Goal: Register for event/course

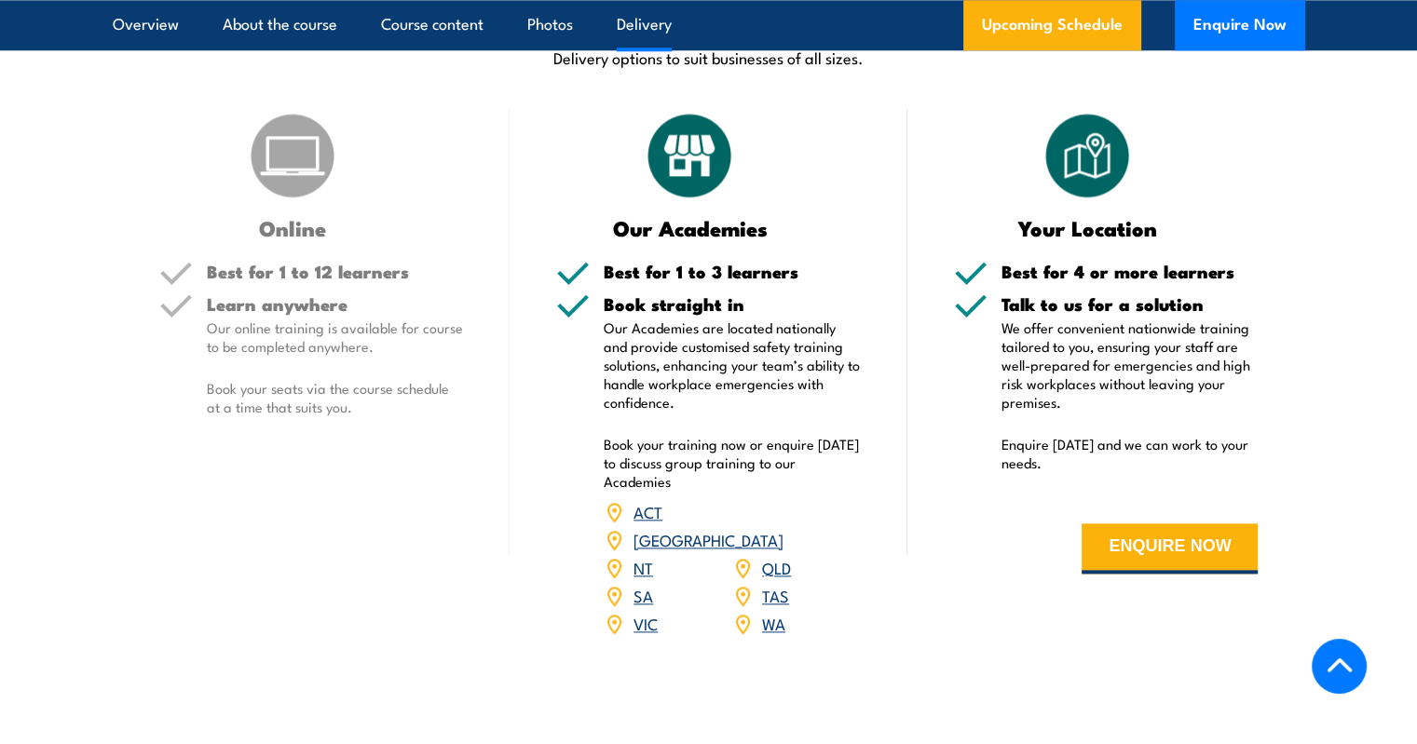
scroll to position [2173, 0]
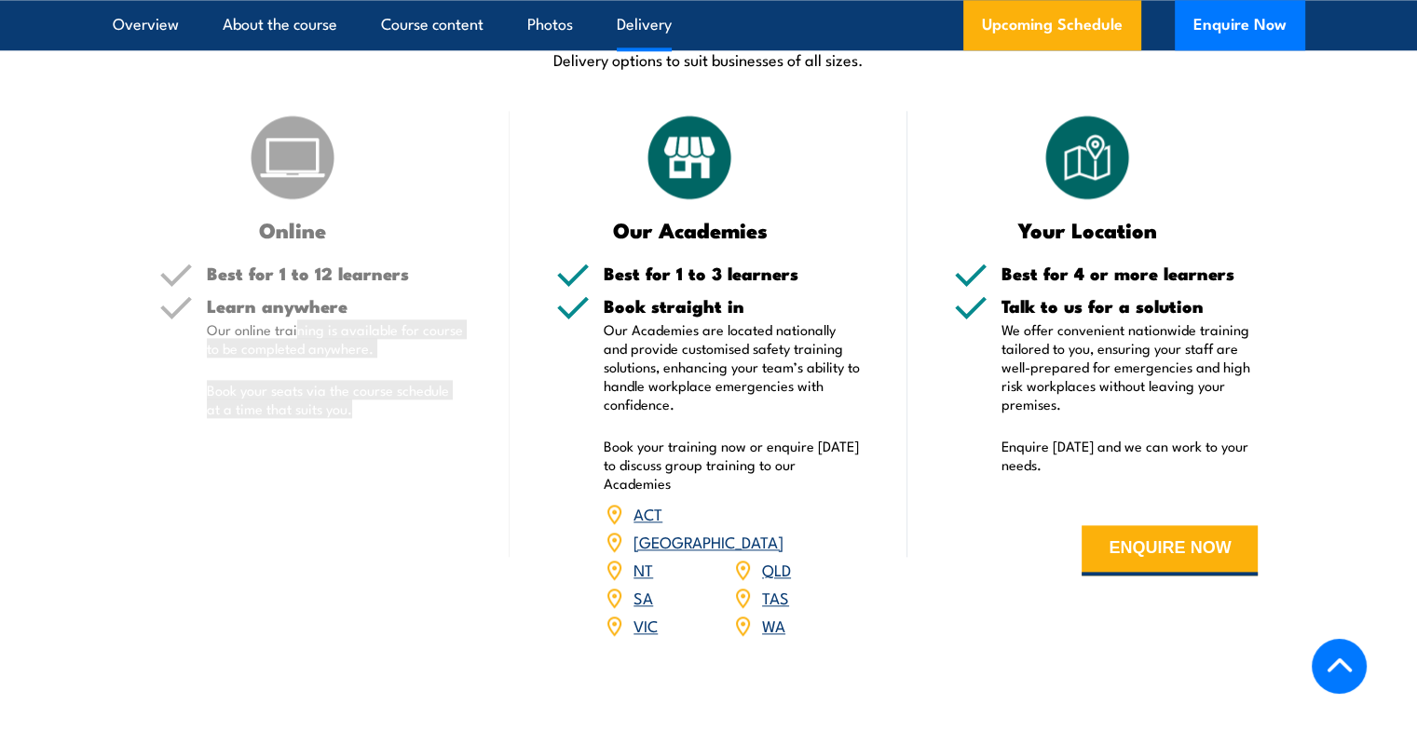
drag, startPoint x: 293, startPoint y: 363, endPoint x: 372, endPoint y: 456, distance: 121.0
click at [372, 449] on div "Learn anywhere Our online training is available for course to be completed anyw…" at bounding box center [335, 373] width 257 height 152
click at [372, 418] on p "Book your seats via the course schedule at a time that suits you." at bounding box center [335, 399] width 257 height 37
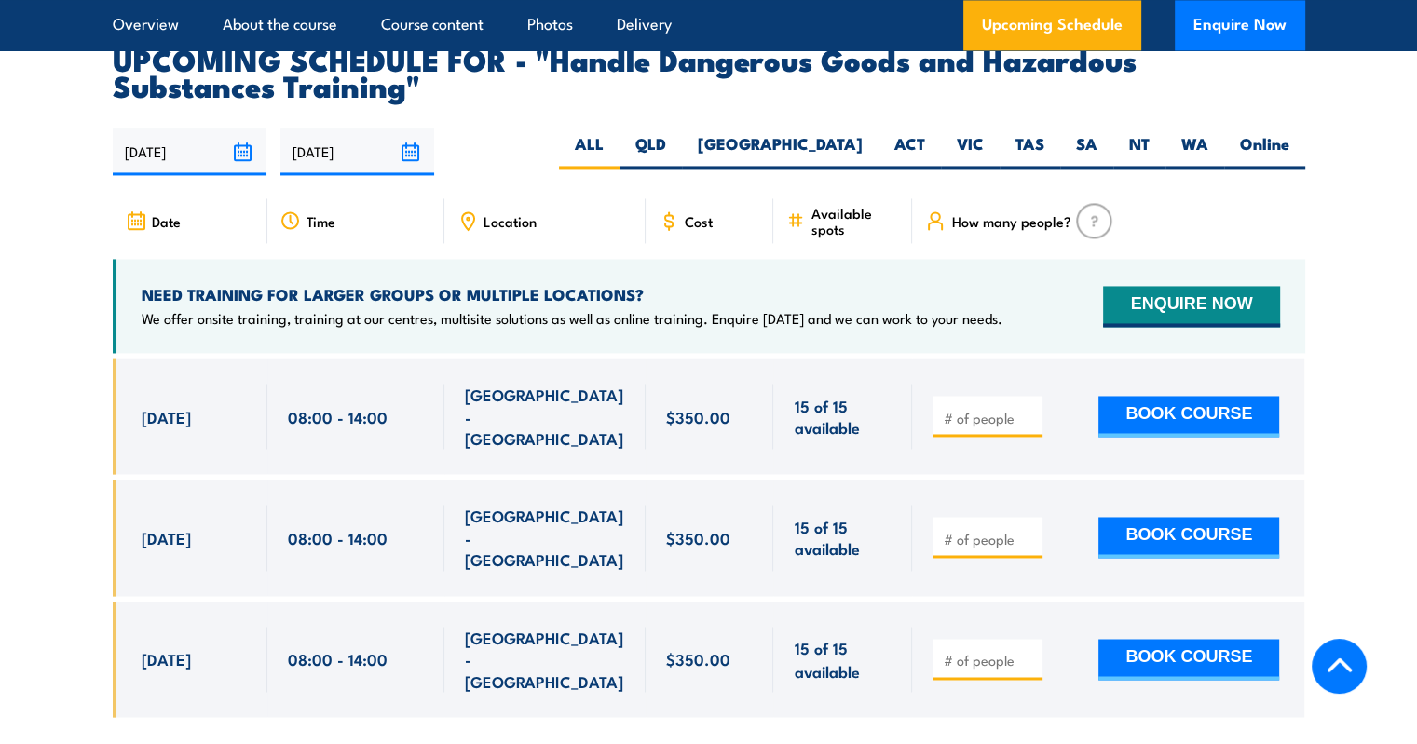
scroll to position [2870, 0]
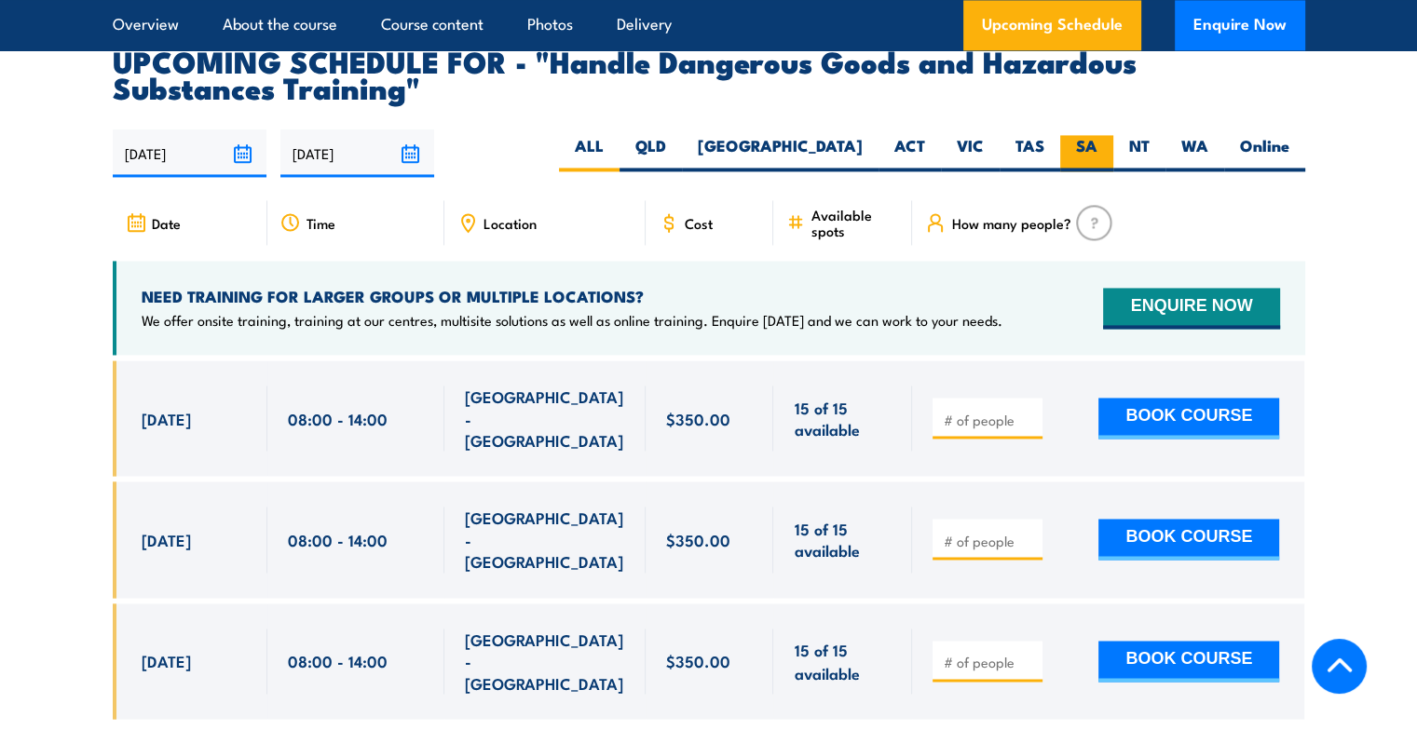
click at [1086, 162] on label "SA" at bounding box center [1086, 153] width 53 height 36
click at [1098, 147] on input "SA" at bounding box center [1104, 141] width 12 height 12
radio input "true"
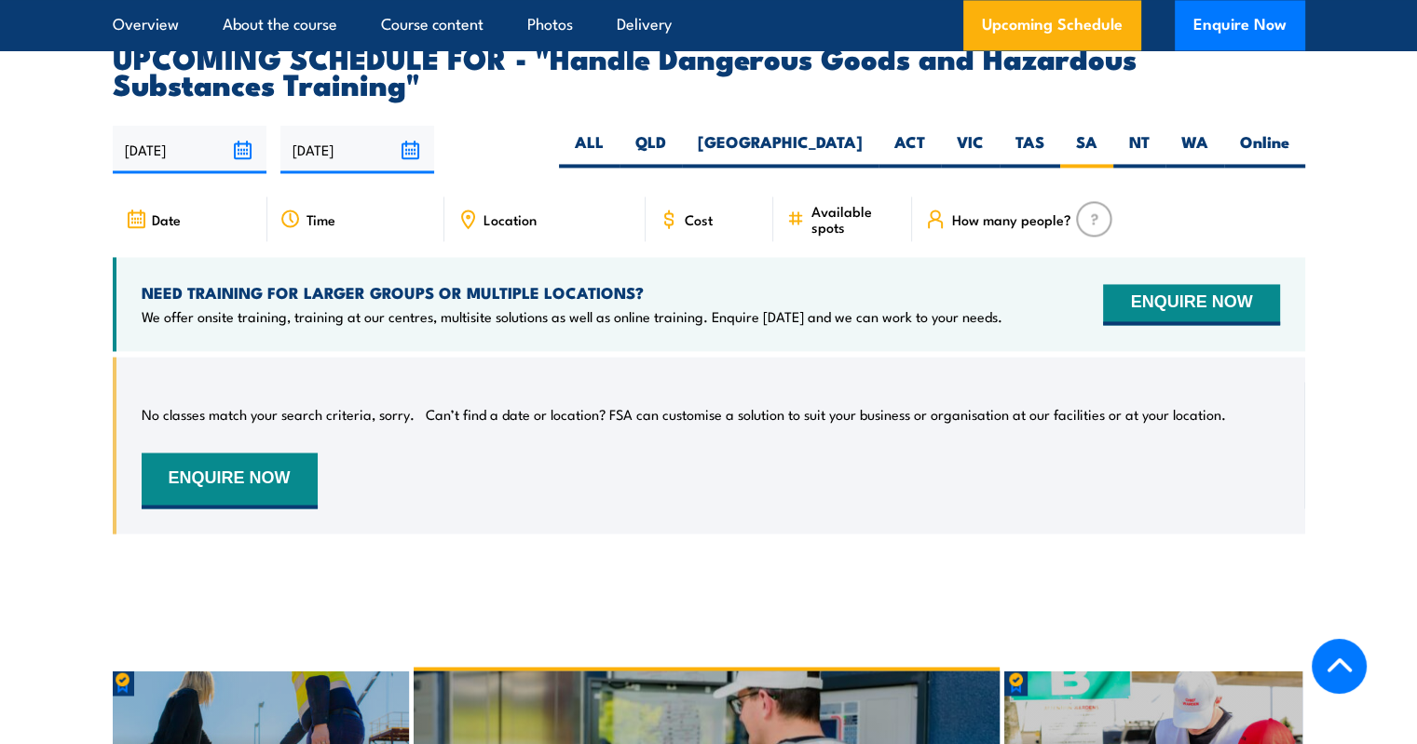
scroll to position [2872, 0]
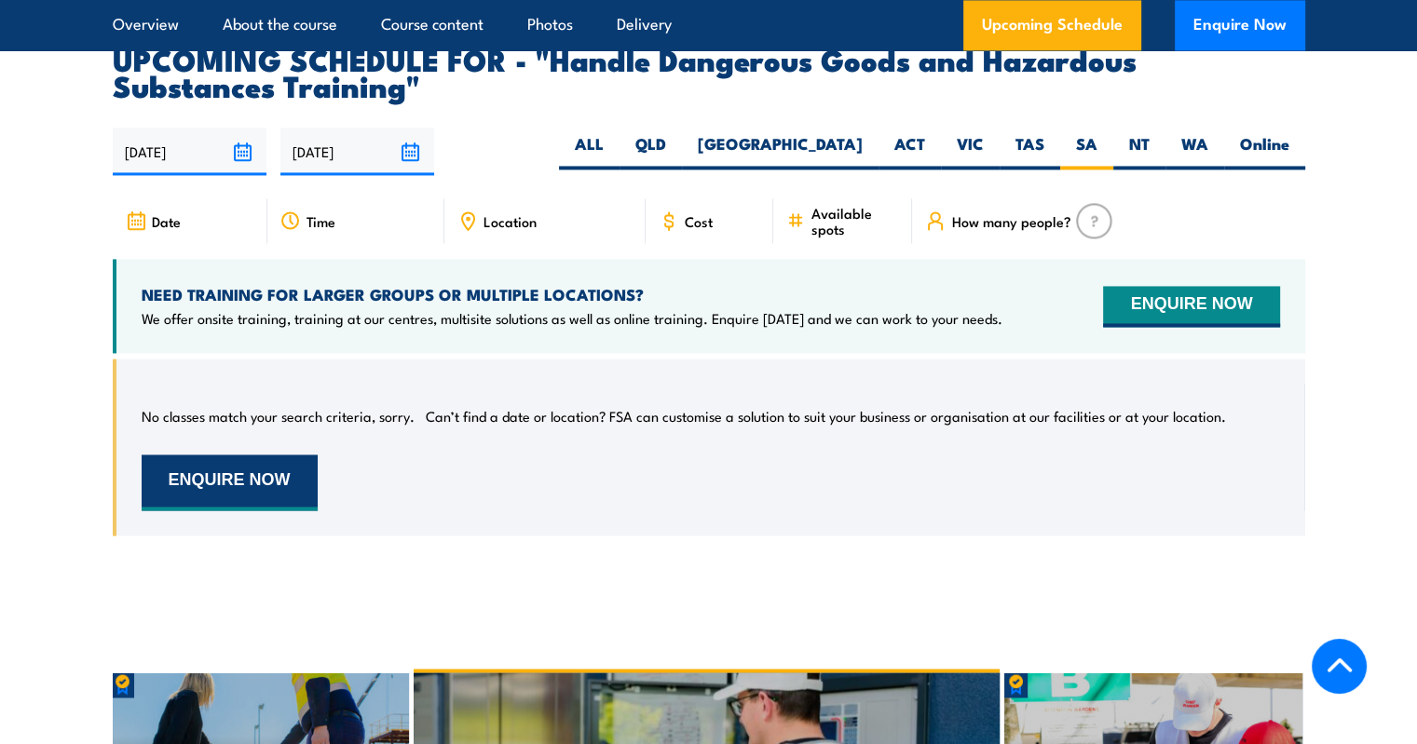
click at [239, 505] on button "ENQUIRE NOW" at bounding box center [230, 483] width 176 height 56
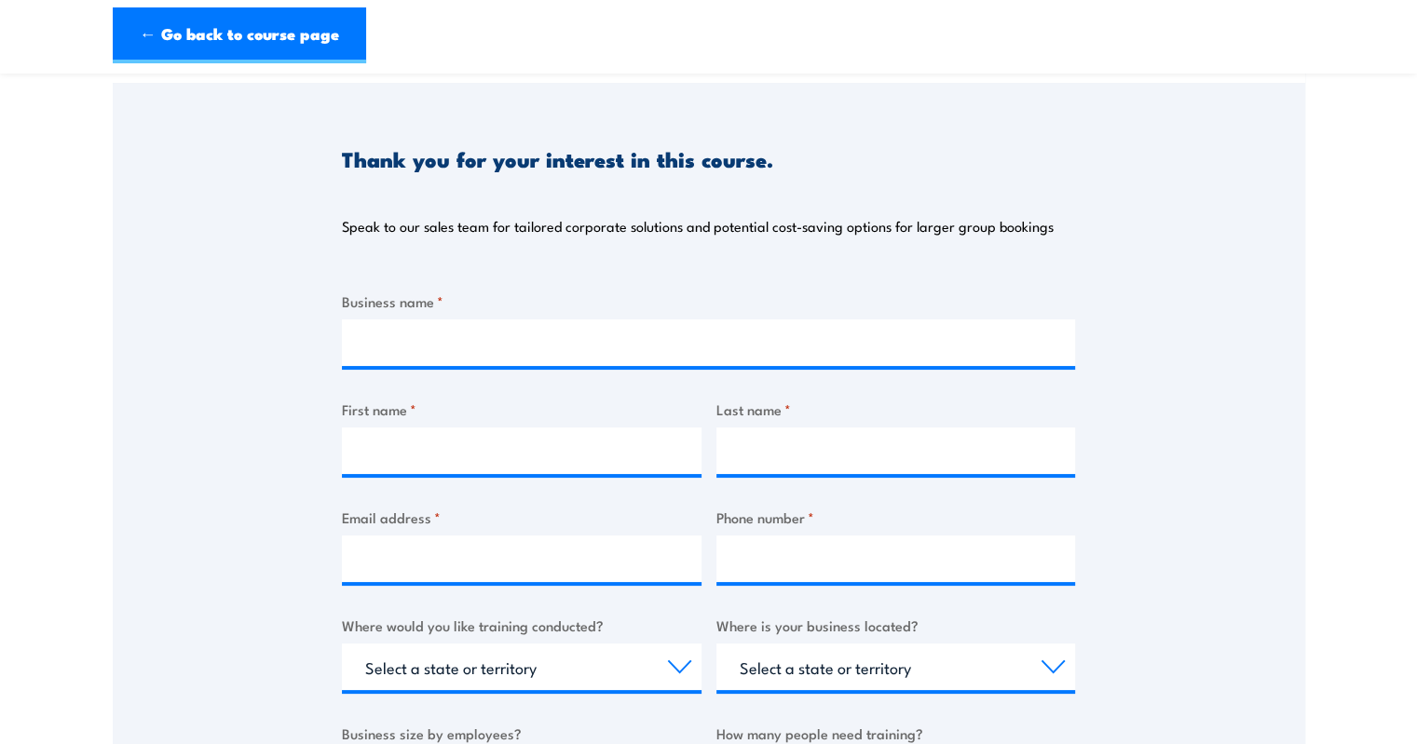
scroll to position [212, 0]
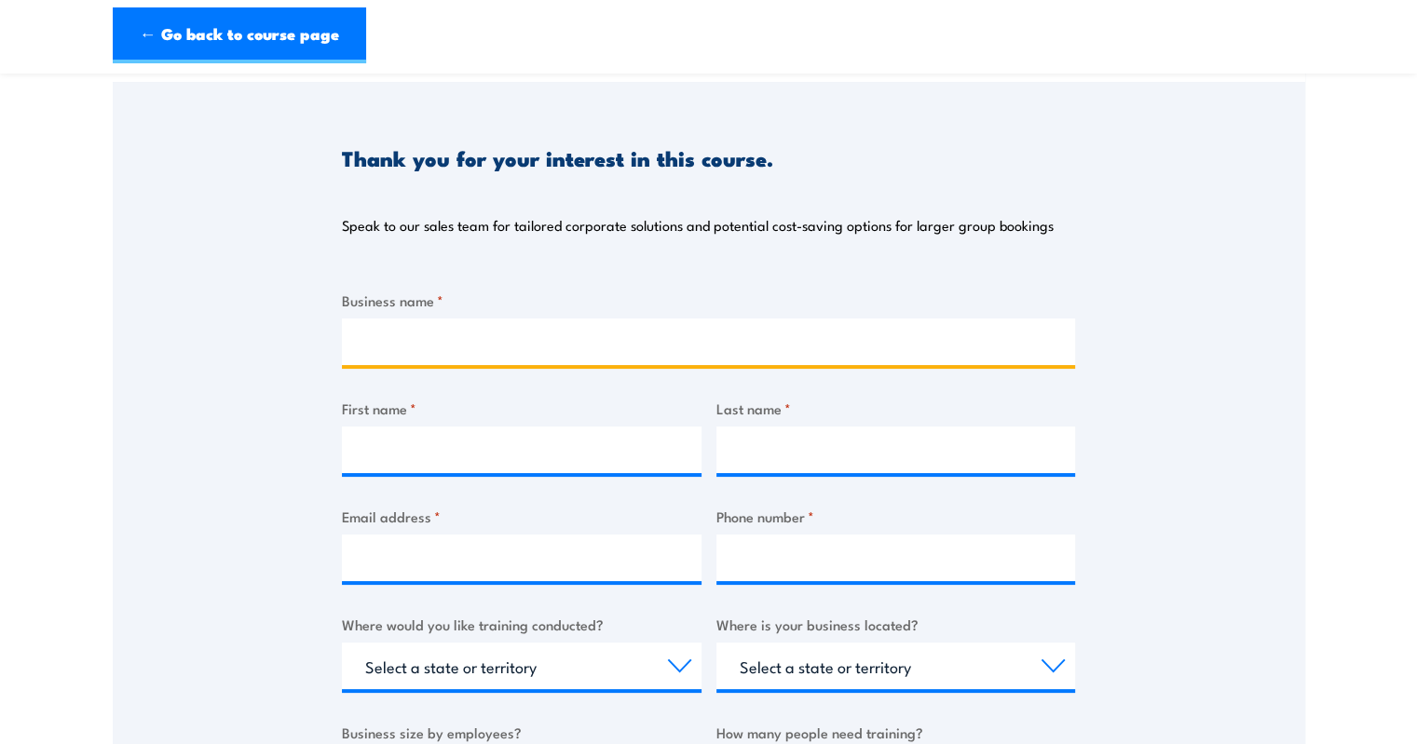
click at [376, 325] on input "Business name *" at bounding box center [708, 342] width 733 height 47
type input "PROXA"
type input "[PERSON_NAME]"
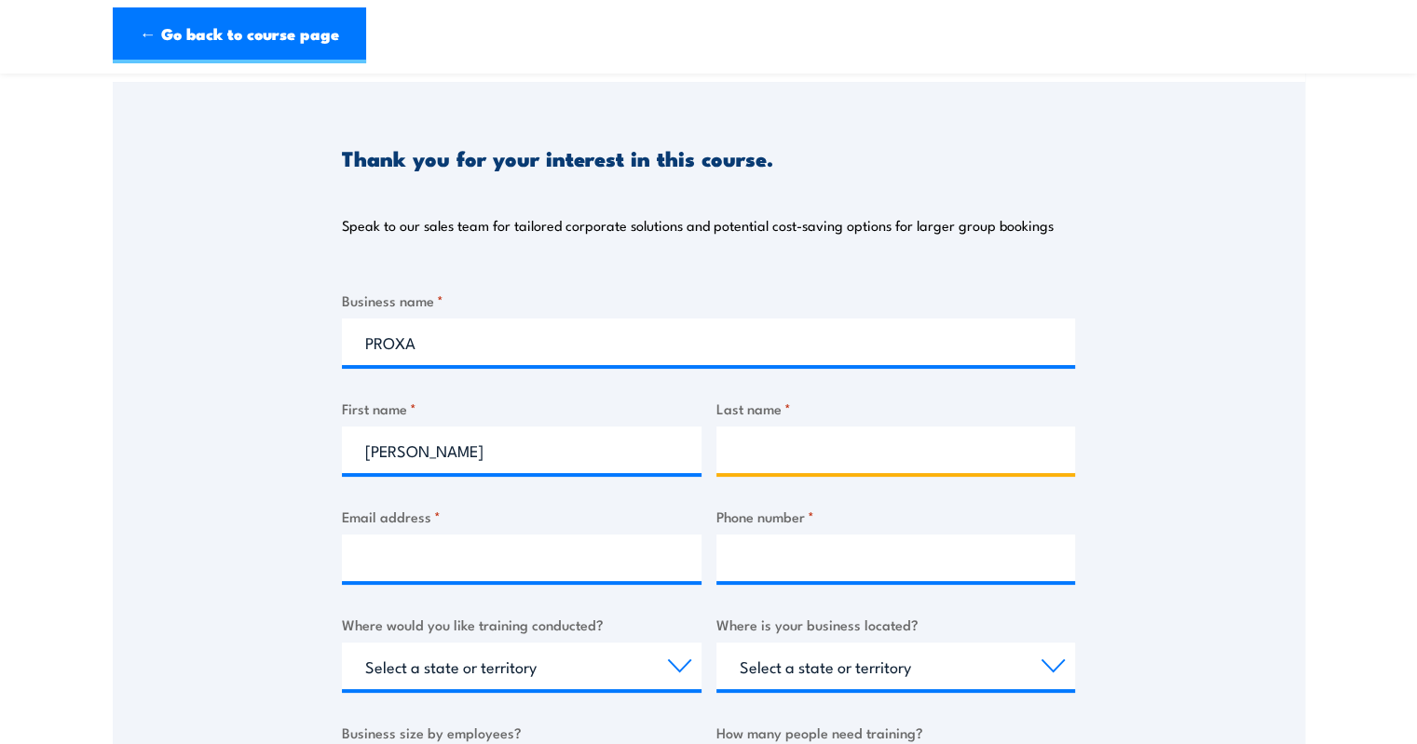
type input "[PERSON_NAME]"
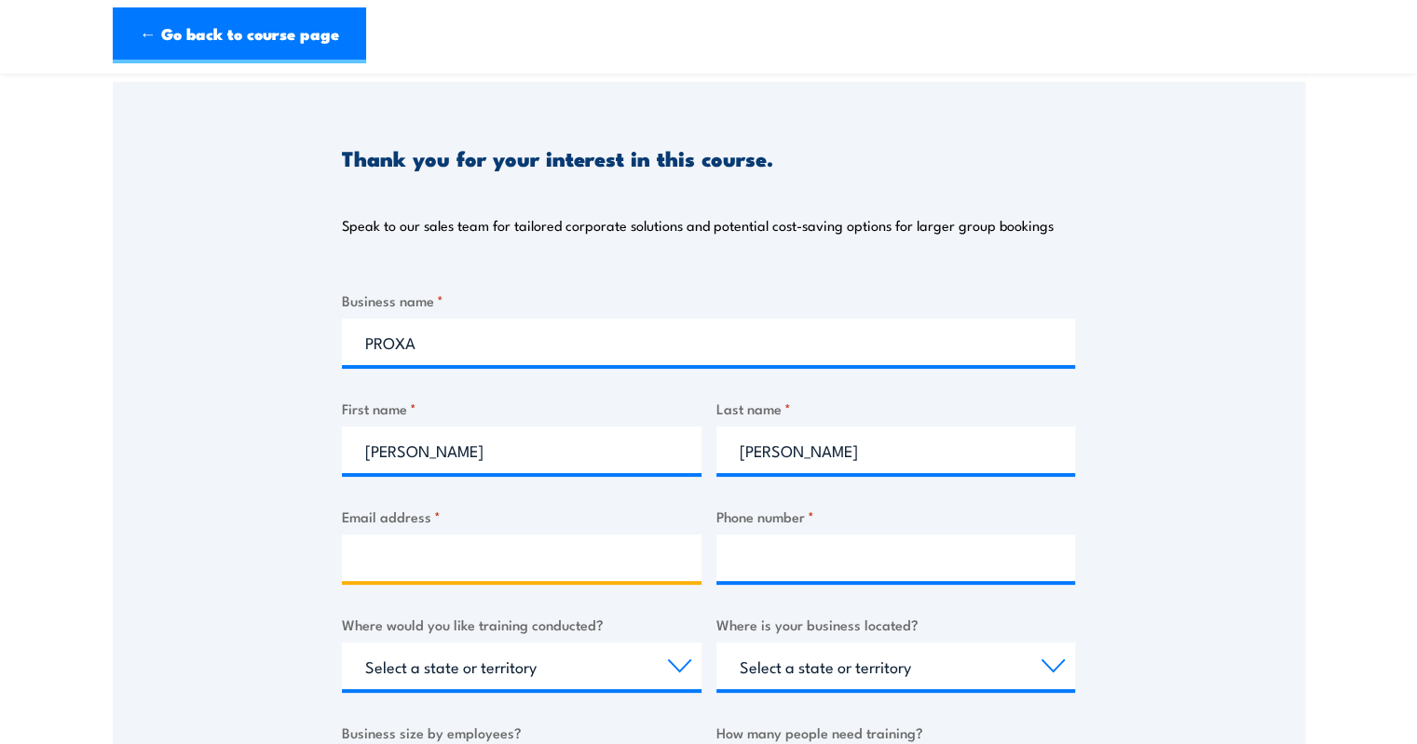
type input "[EMAIL_ADDRESS][DOMAIN_NAME]"
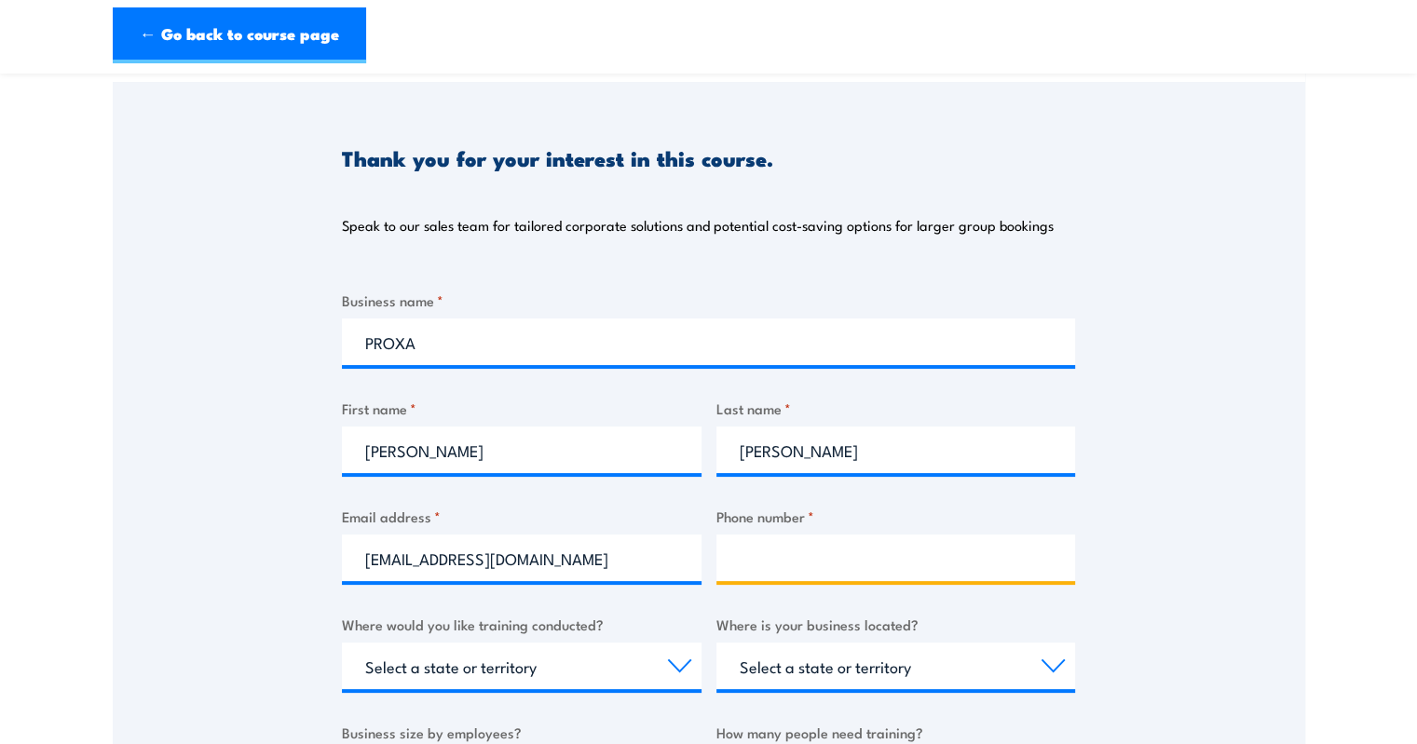
type input "0433070281"
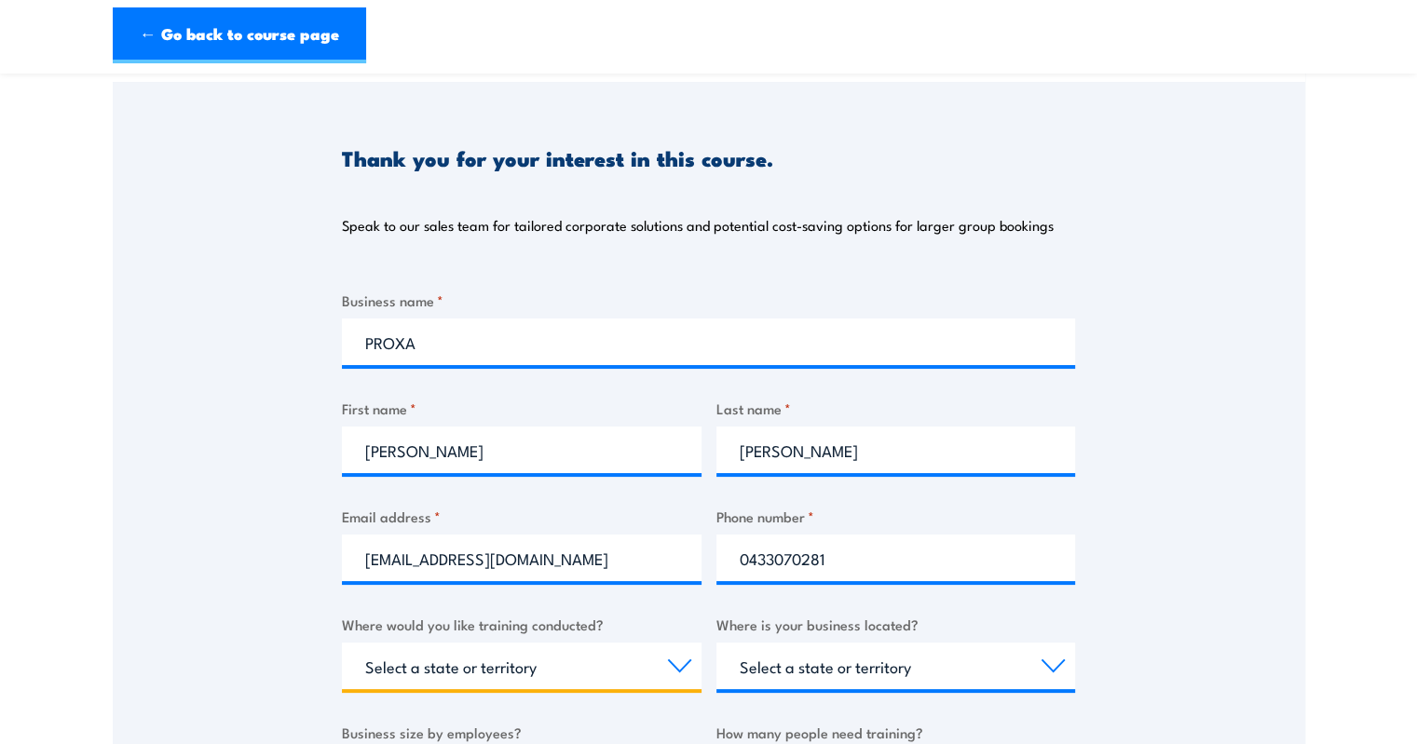
select select "SA"
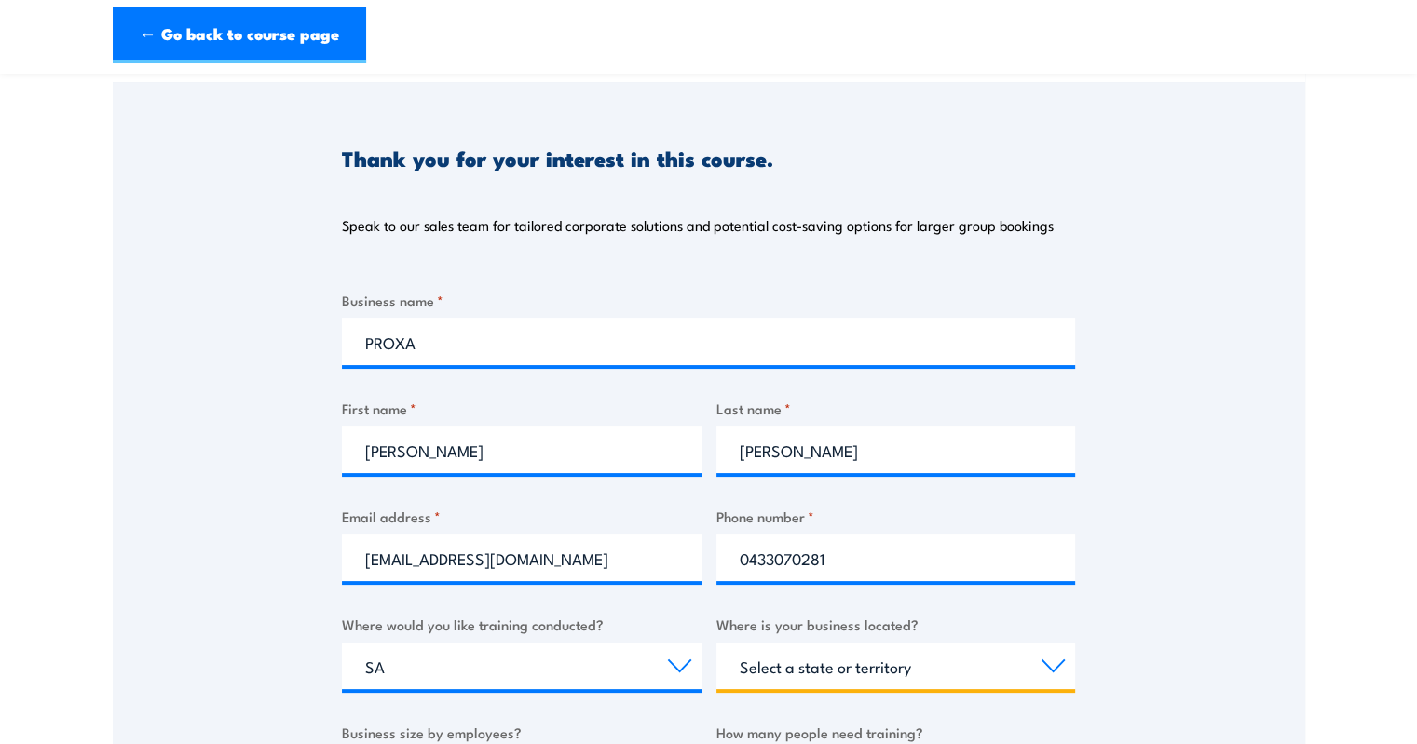
select select "SA"
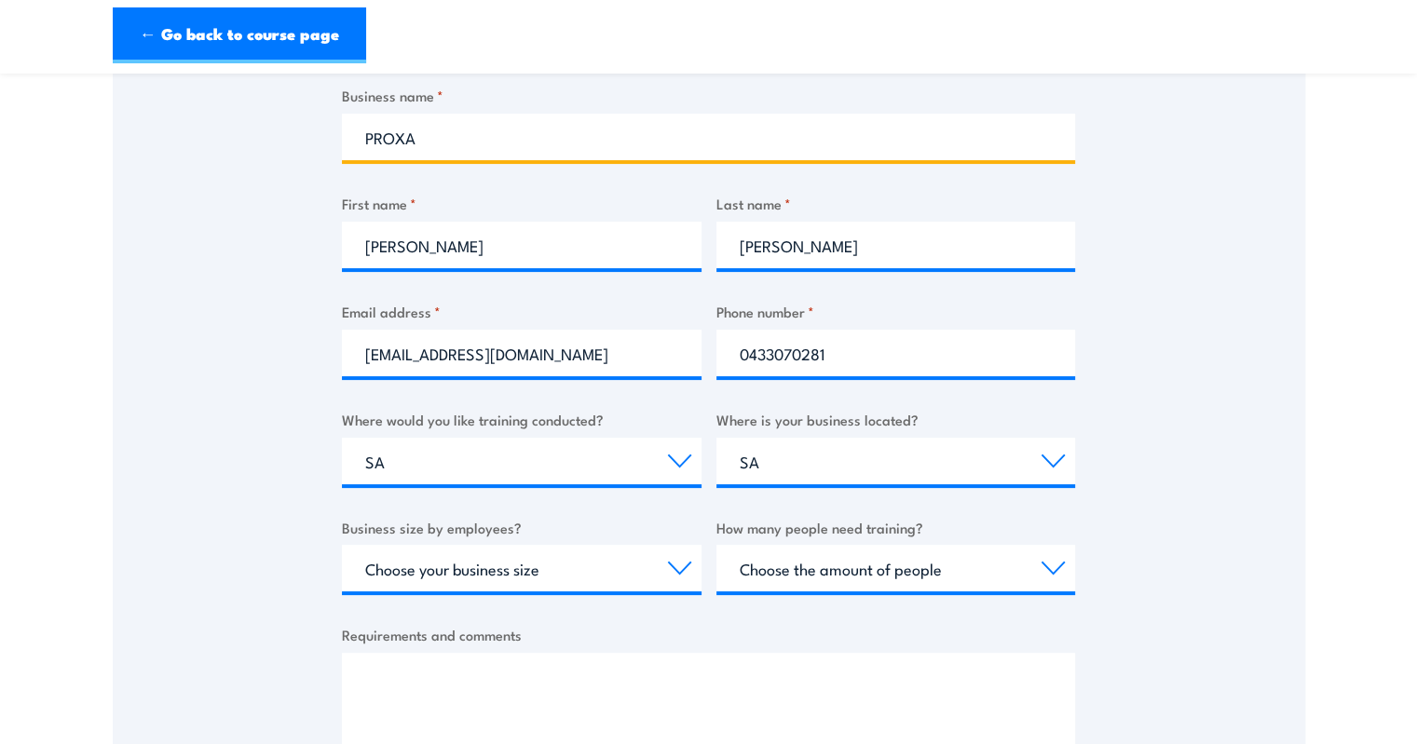
scroll to position [420, 0]
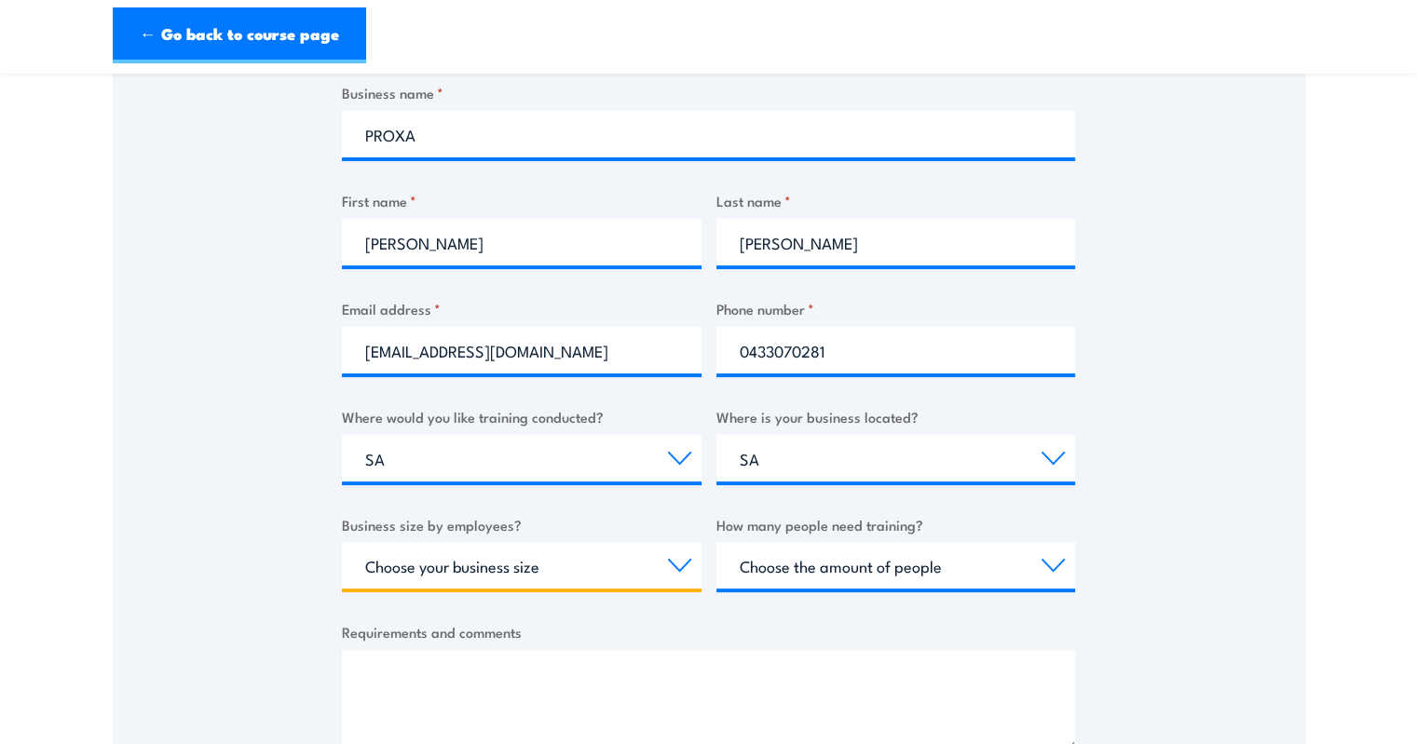
click at [671, 569] on select "Choose your business size 1 to 19 20 to 199 200+" at bounding box center [522, 565] width 360 height 47
select select "1 to 19"
click at [342, 542] on select "Choose your business size 1 to 19 20 to 199 200+" at bounding box center [522, 565] width 360 height 47
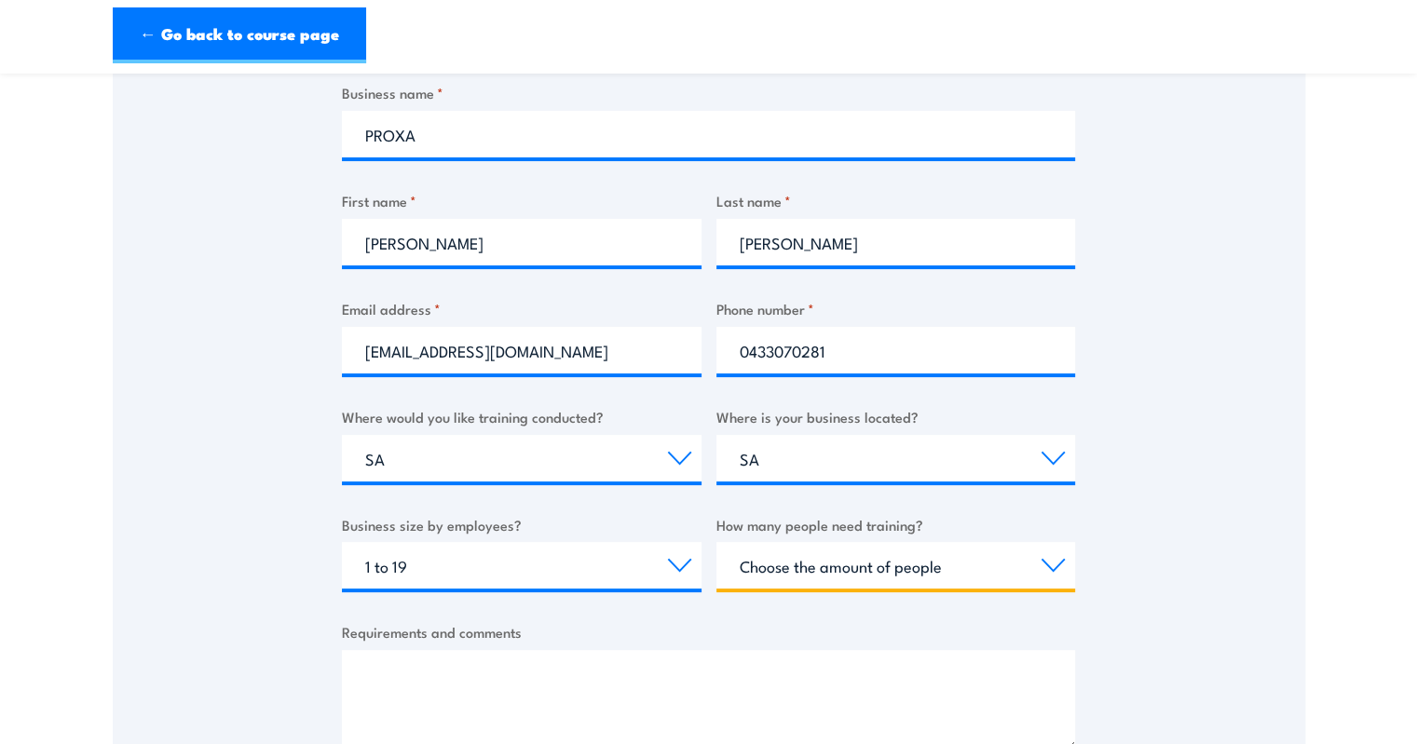
click at [857, 576] on select "Choose the amount of people 1 to 4 5 to 19 20+" at bounding box center [897, 565] width 360 height 47
select select "1 to 4"
click at [717, 542] on select "Choose the amount of people 1 to 4 5 to 19 20+" at bounding box center [897, 565] width 360 height 47
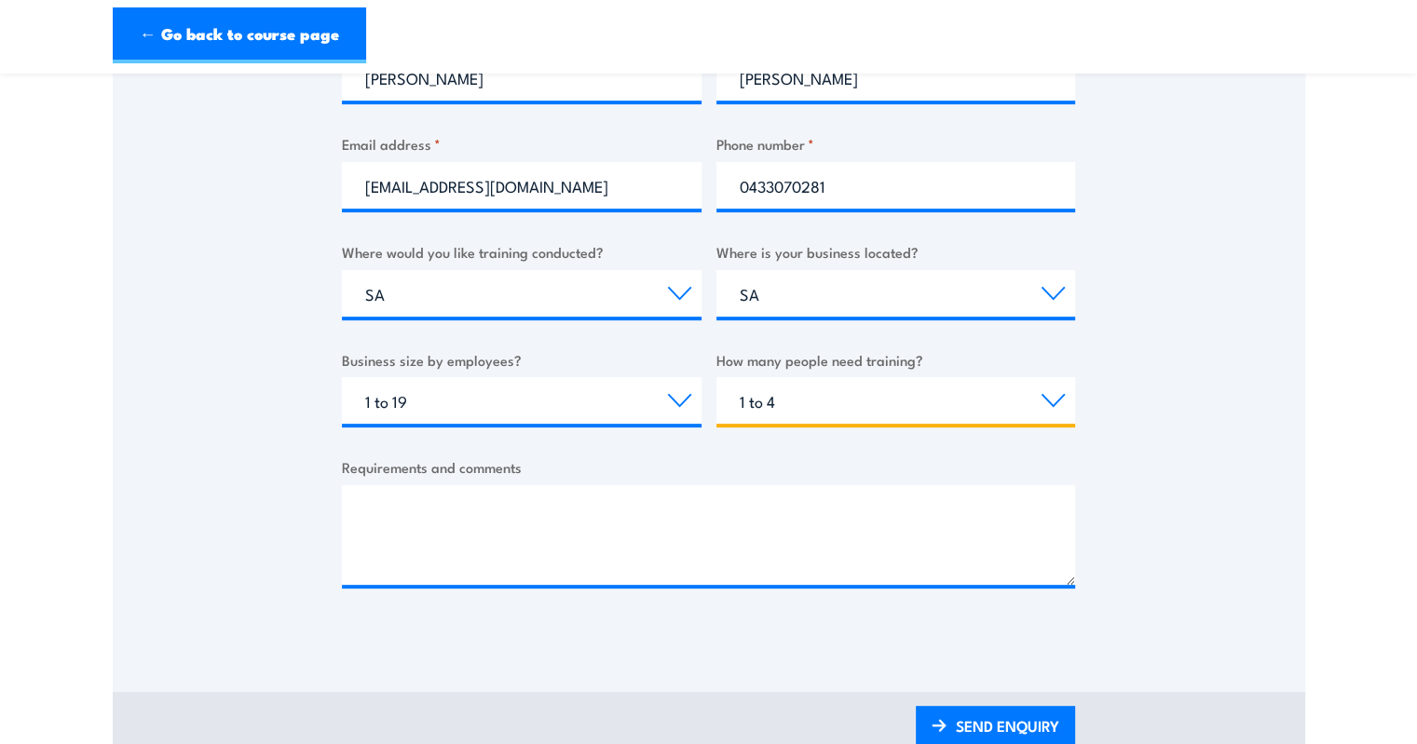
scroll to position [588, 0]
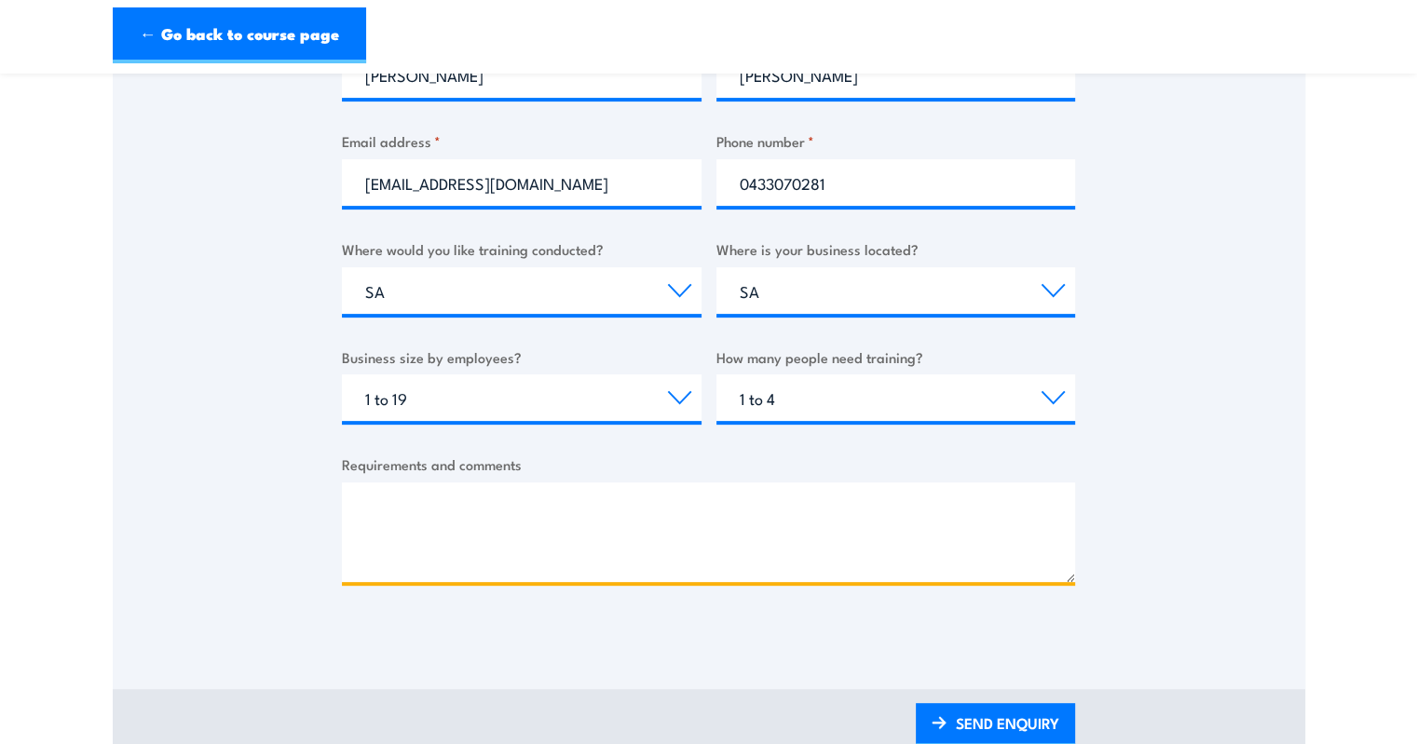
click at [563, 495] on textarea "Requirements and comments" at bounding box center [708, 533] width 733 height 100
type textarea "h"
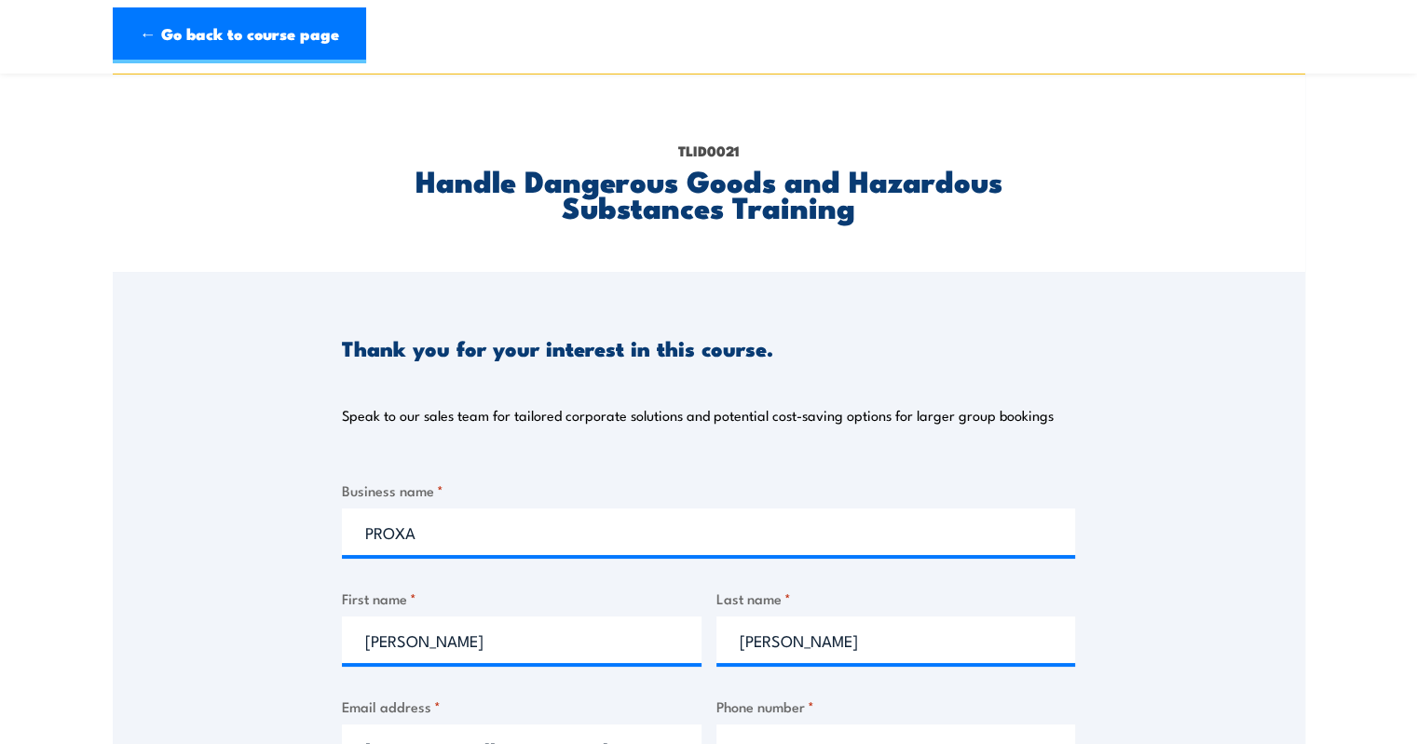
scroll to position [21, 0]
click at [261, 375] on div "Thank you for your interest in this course. Speak to our sales team for tailore…" at bounding box center [709, 738] width 1193 height 931
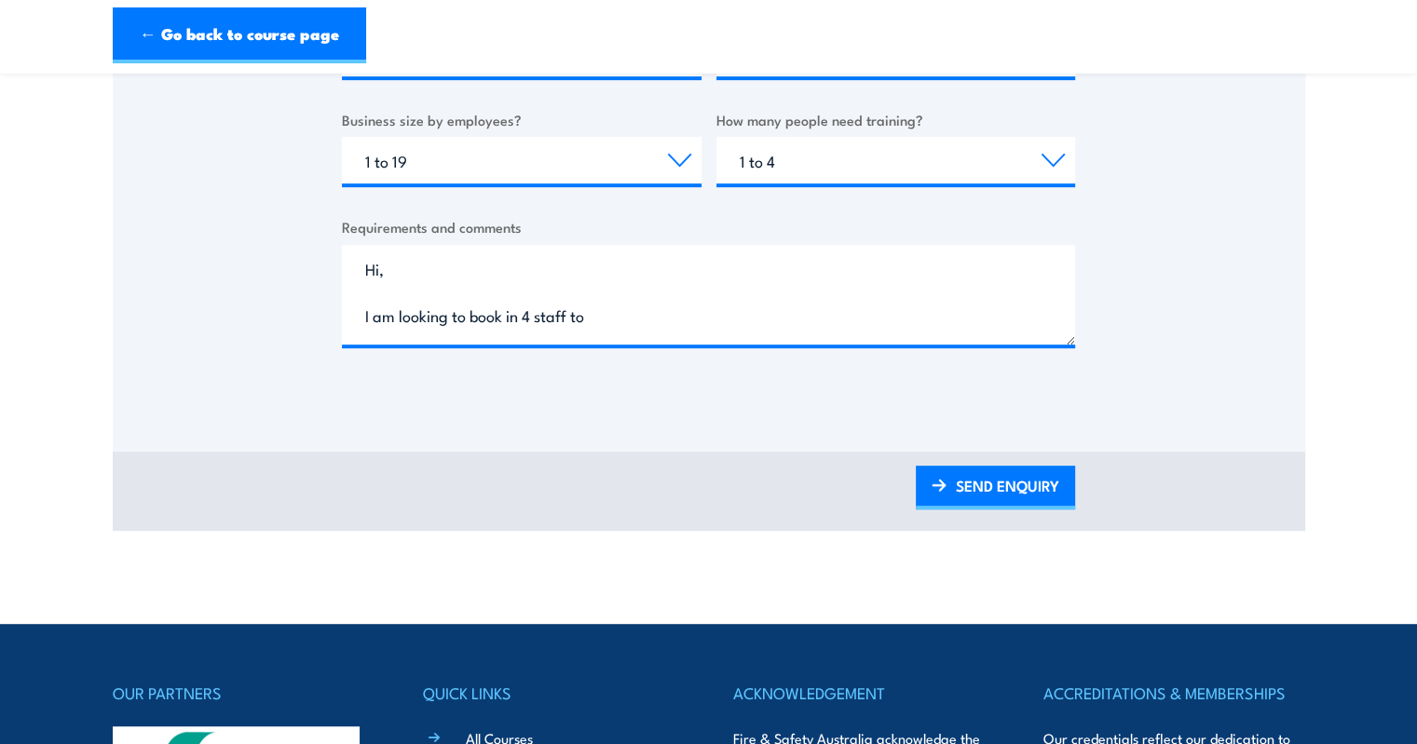
scroll to position [826, 0]
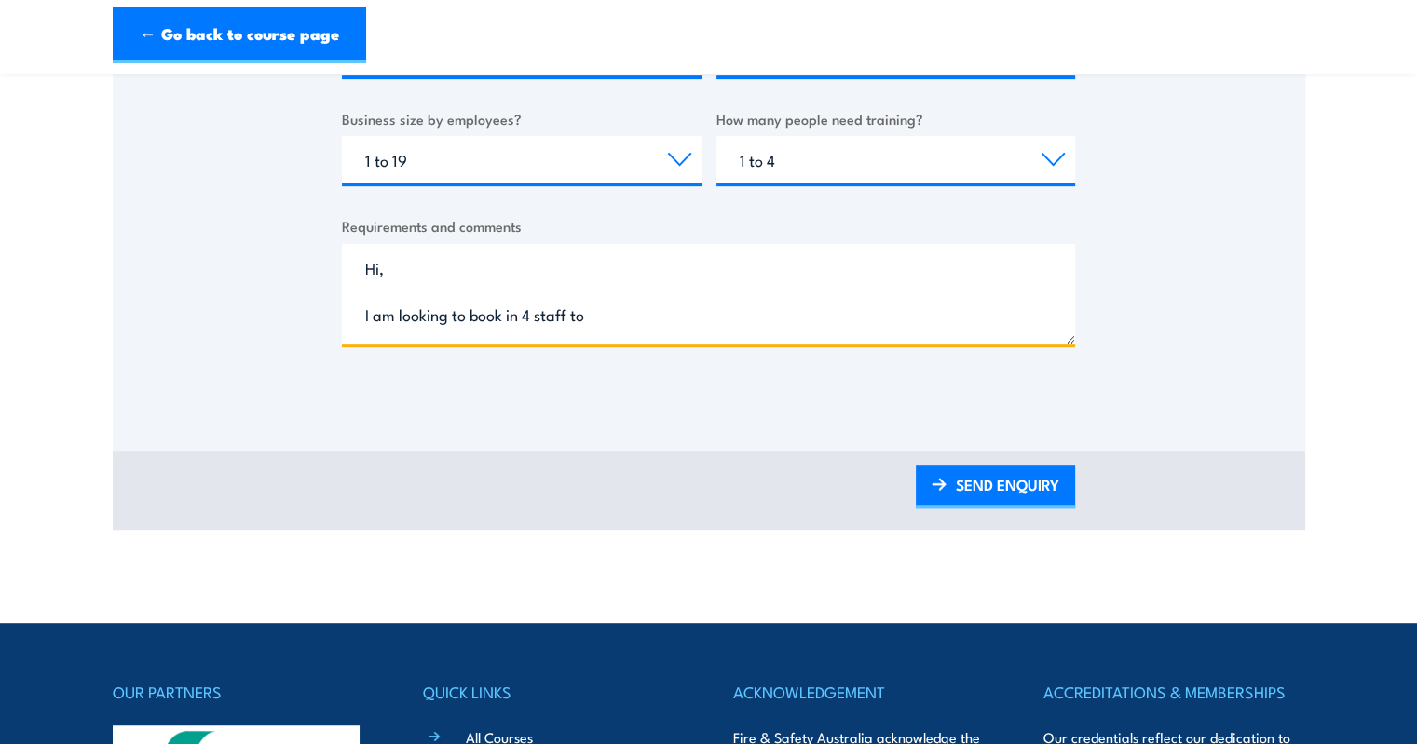
click at [617, 318] on textarea "Hi, I am looking to book in 4 staff to" at bounding box center [708, 294] width 733 height 100
paste textarea "TLID0021"
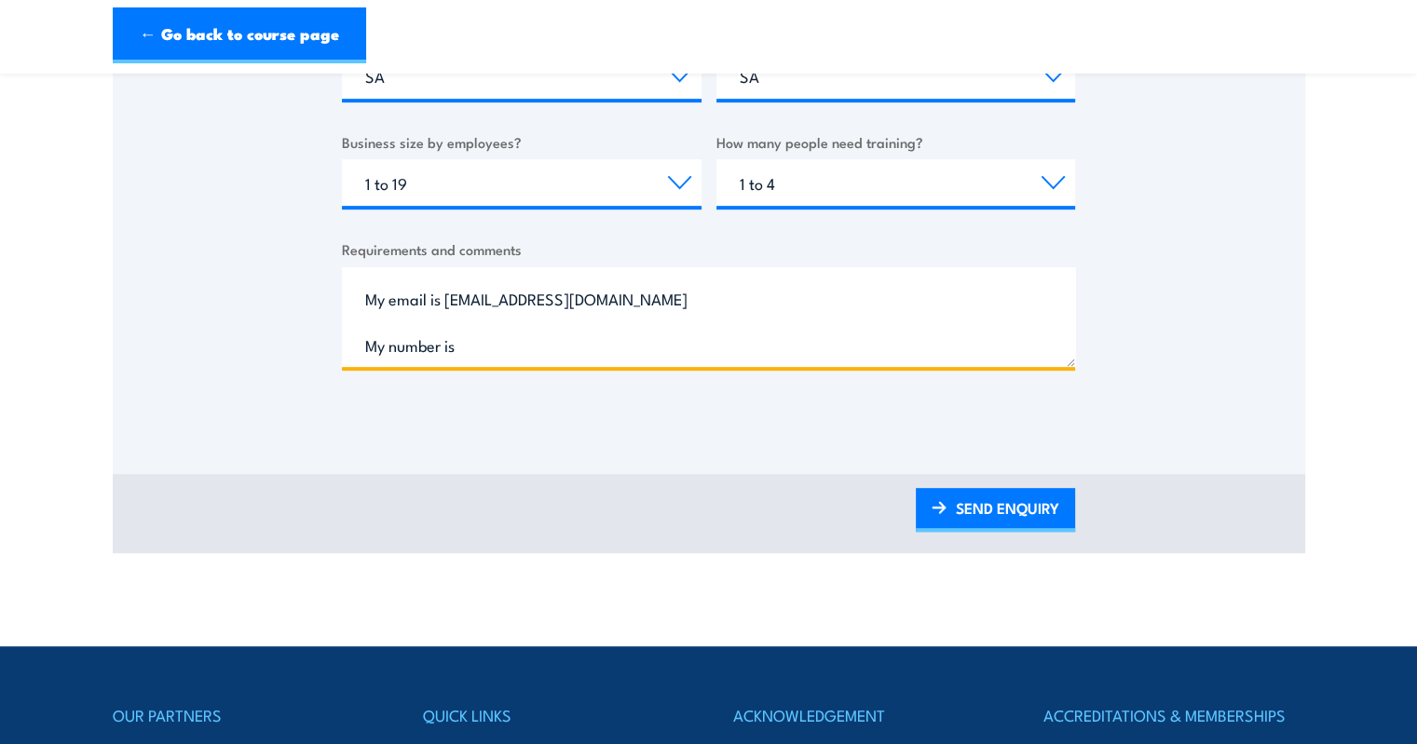
scroll to position [788, 0]
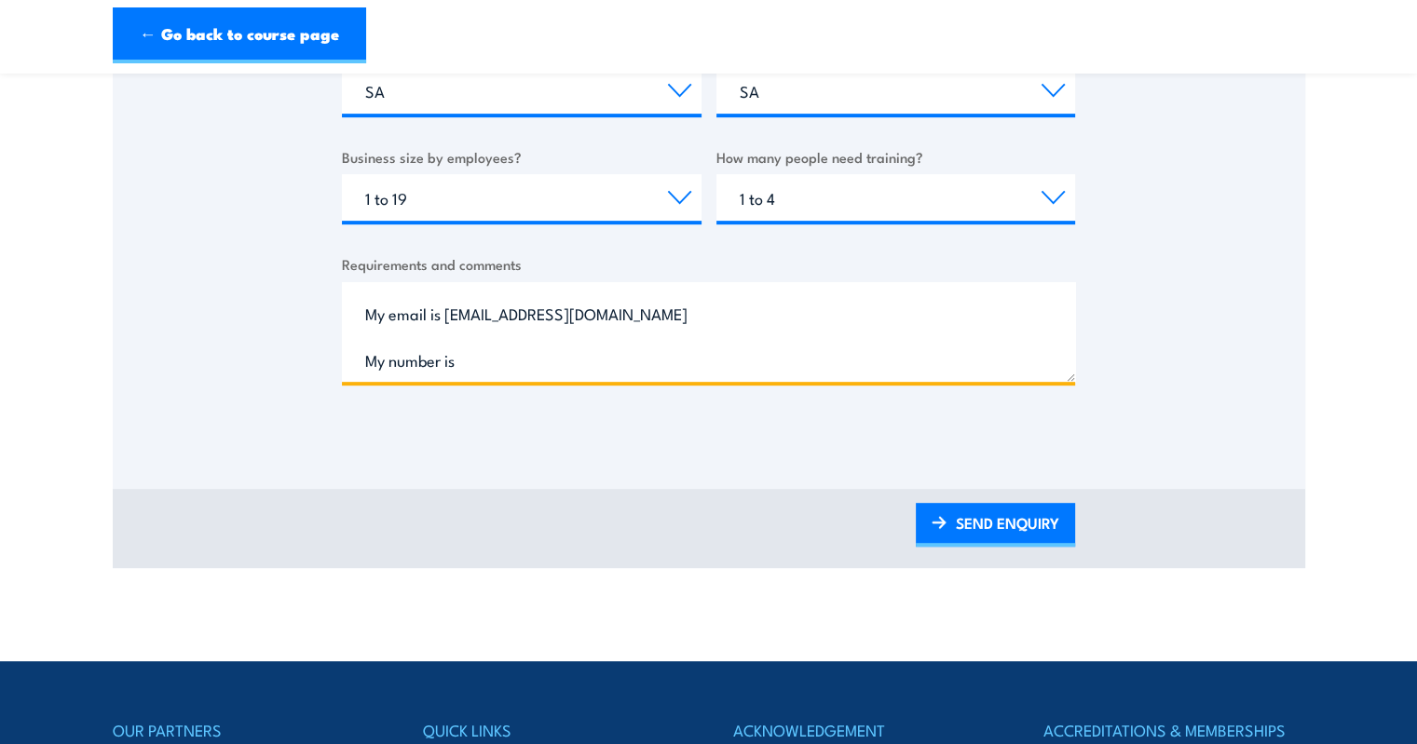
click at [522, 351] on textarea "Hi, I am looking to book in 4 staff to the TLID0021 course. Prefer online to du…" at bounding box center [708, 332] width 733 height 100
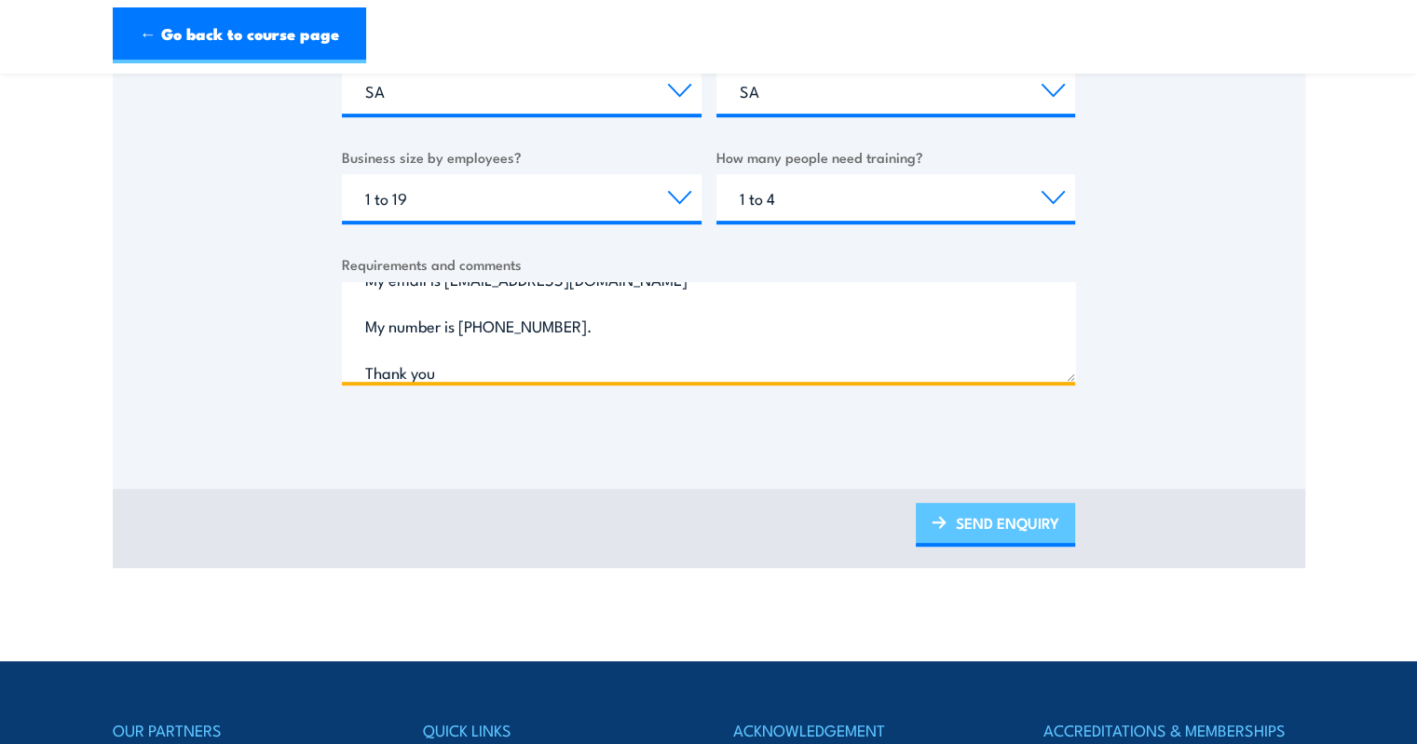
type textarea "Hi, I am looking to book in 4 staff to the TLID0021 course. Prefer online to du…"
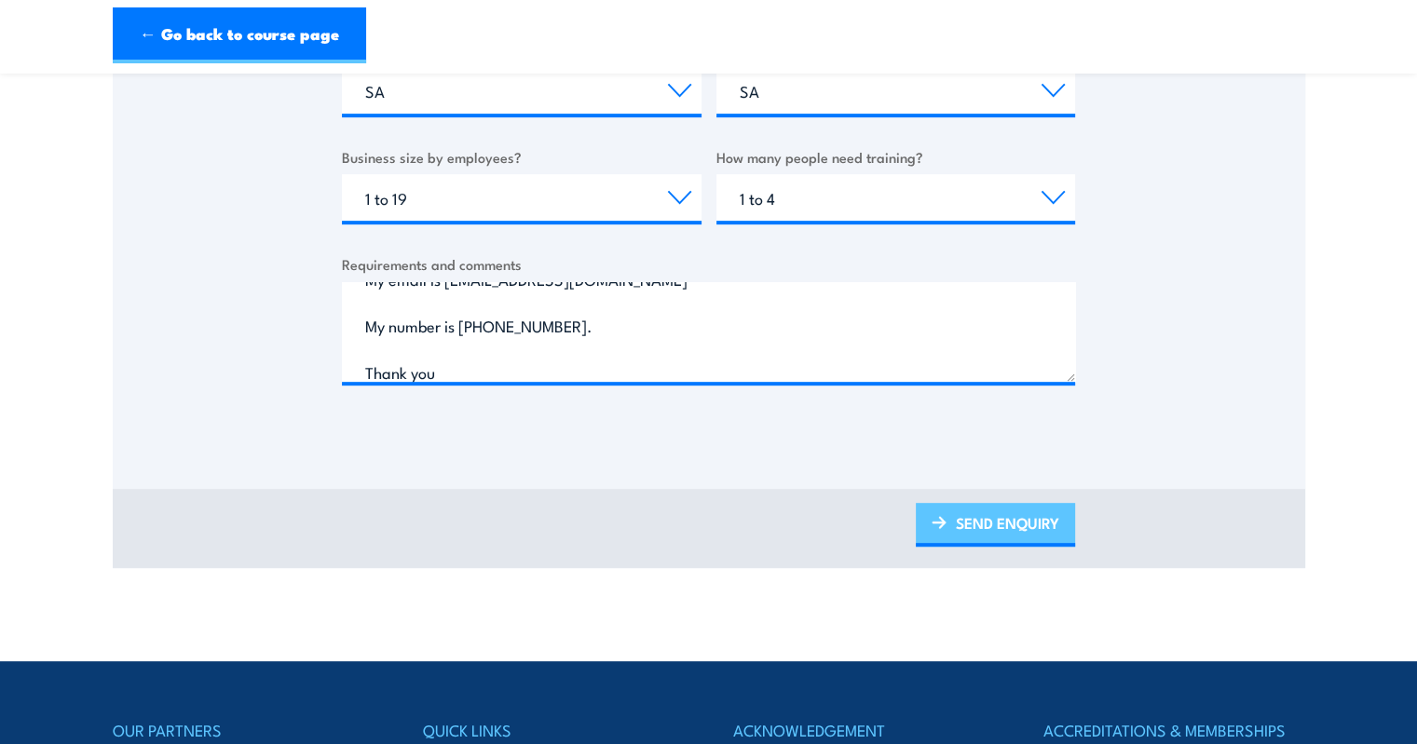
click at [1025, 518] on link "SEND ENQUIRY" at bounding box center [995, 525] width 159 height 44
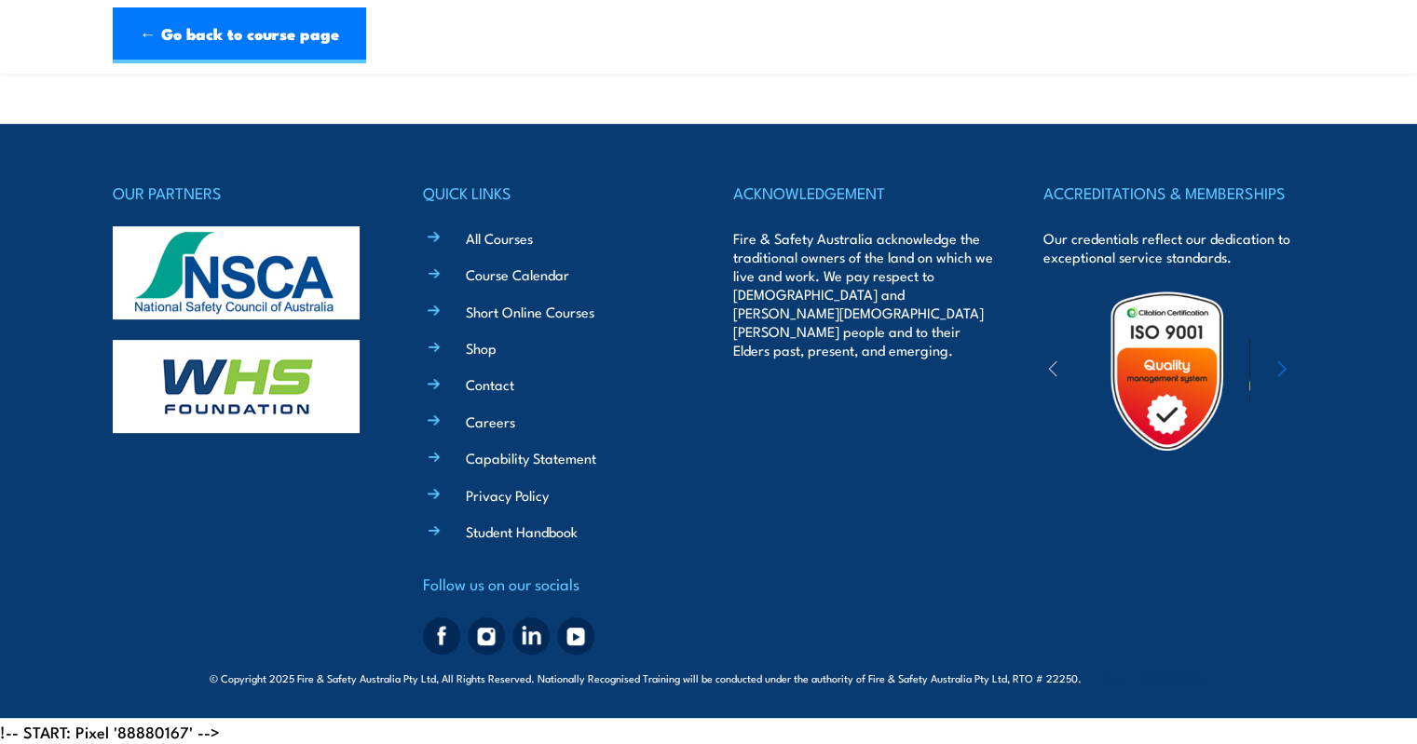
scroll to position [0, 0]
